Goal: Information Seeking & Learning: Learn about a topic

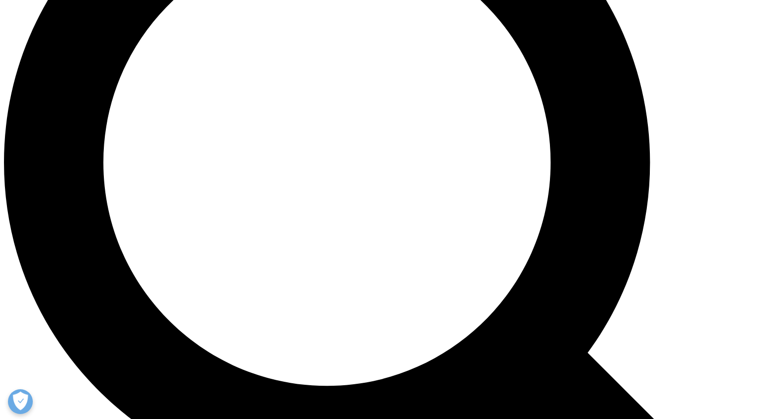
scroll to position [974, 0]
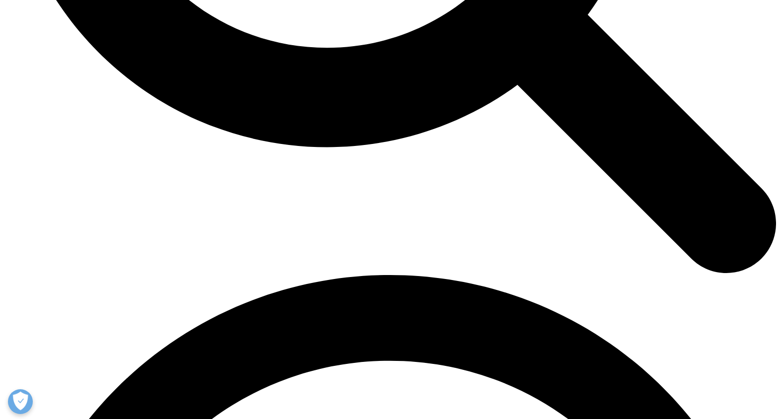
scroll to position [1492, 0]
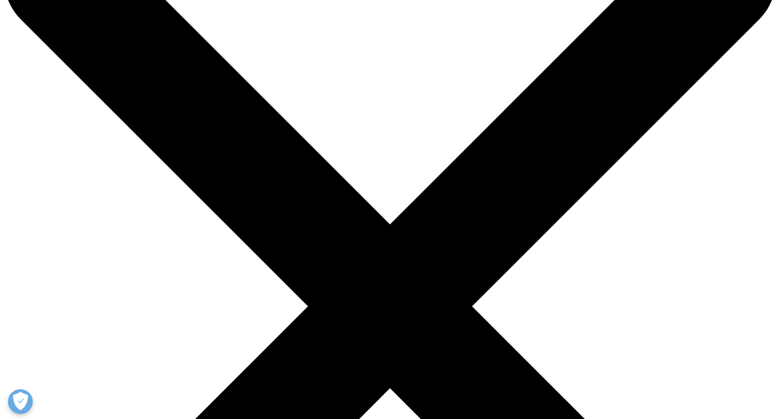
scroll to position [95, 0]
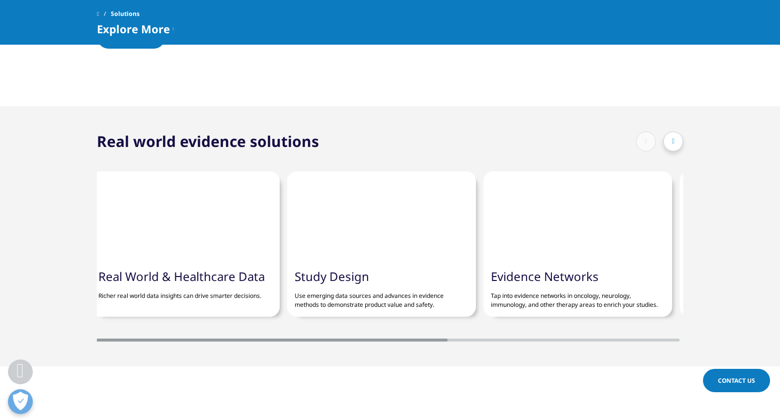
scroll to position [852, 0]
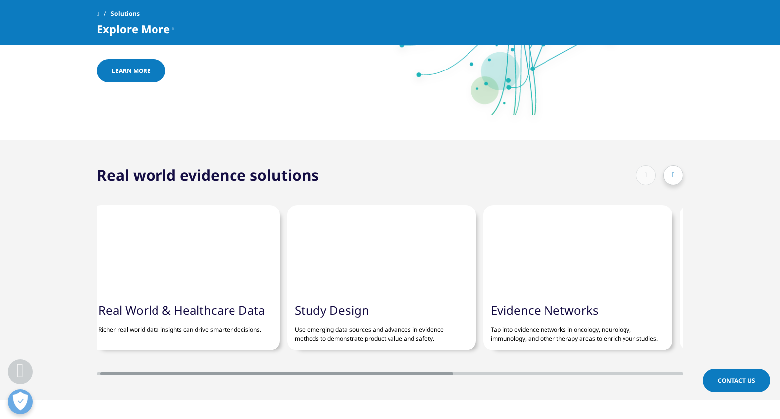
click at [351, 269] on div at bounding box center [381, 250] width 189 height 90
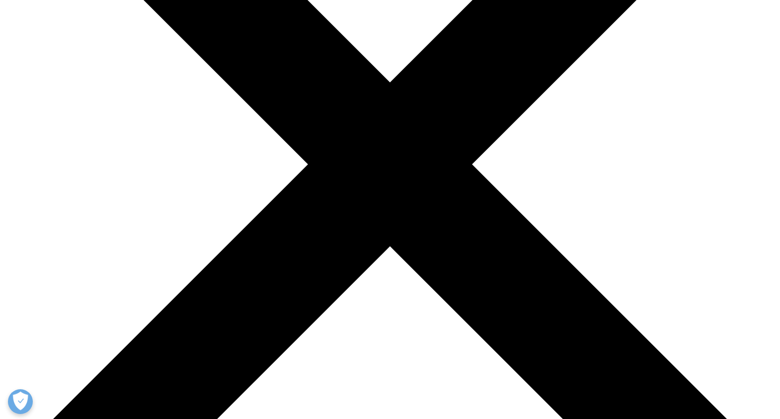
scroll to position [272, 0]
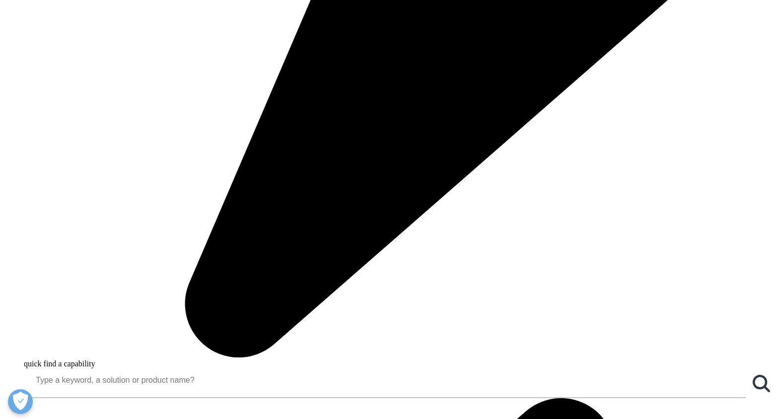
scroll to position [768, 0]
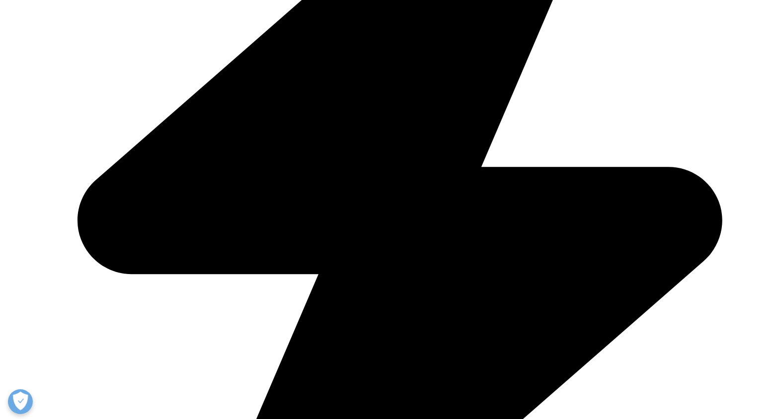
scroll to position [551, 0]
